Goal: Task Accomplishment & Management: Use online tool/utility

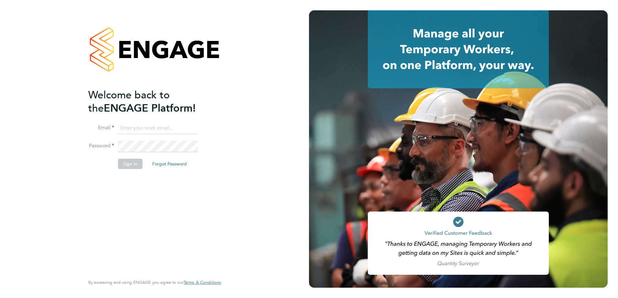
type input "mark.doyle@vistry.co.uk"
click at [126, 163] on button "Sign In" at bounding box center [130, 164] width 25 height 10
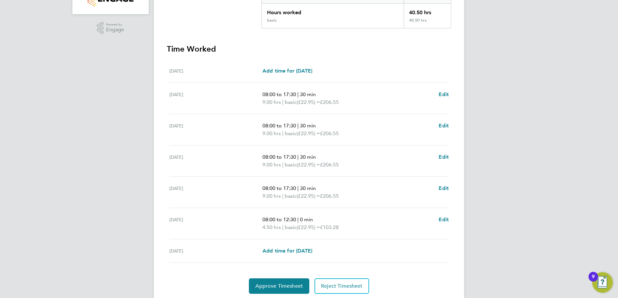
scroll to position [162, 0]
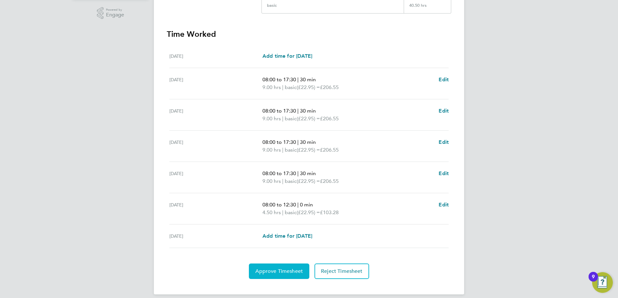
click at [277, 271] on span "Approve Timesheet" at bounding box center [278, 271] width 47 height 6
click at [272, 271] on span "Approve Timesheet" at bounding box center [278, 271] width 47 height 6
click at [274, 270] on span "Approve Timesheet" at bounding box center [278, 271] width 47 height 6
click at [275, 266] on button "Approve Timesheet" at bounding box center [279, 272] width 60 height 16
click at [274, 266] on button "Approve Timesheet" at bounding box center [279, 272] width 60 height 16
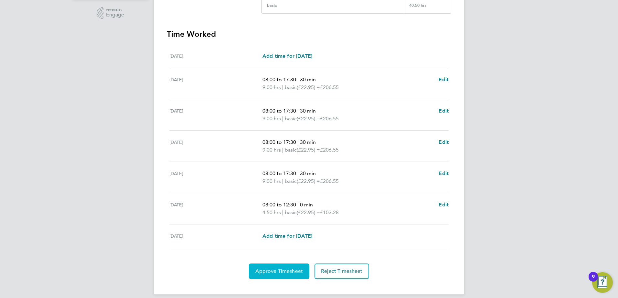
click at [273, 267] on button "Approve Timesheet" at bounding box center [279, 272] width 60 height 16
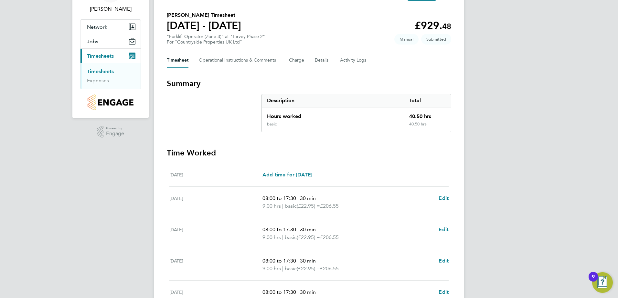
scroll to position [168, 0]
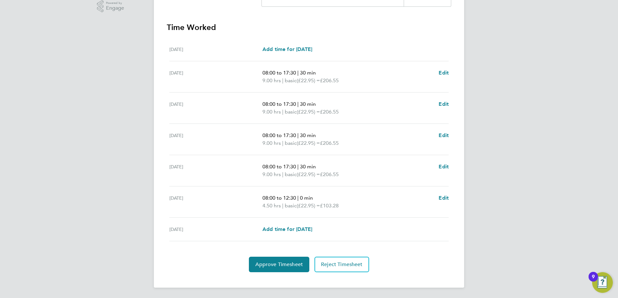
click at [203, 260] on div "Approve Timesheet Reject Timesheet" at bounding box center [309, 265] width 284 height 16
click at [277, 264] on span "Approve Timesheet" at bounding box center [278, 265] width 47 height 6
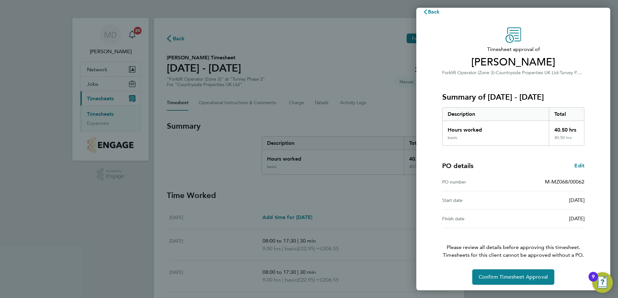
scroll to position [11, 0]
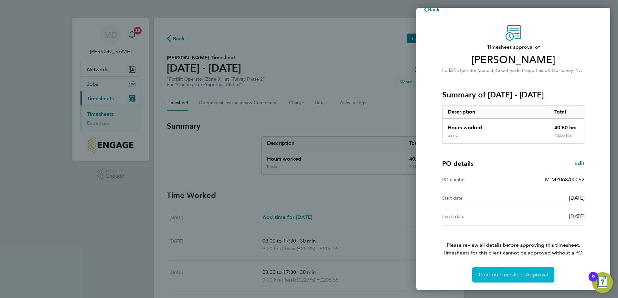
click at [511, 273] on span "Confirm Timesheet Approval" at bounding box center [512, 275] width 69 height 6
